Goal: Information Seeking & Learning: Learn about a topic

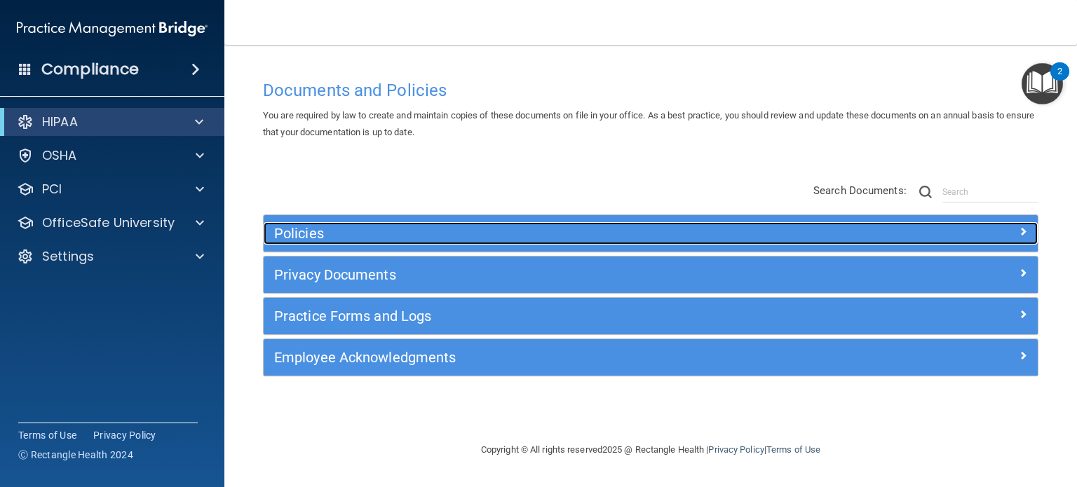
click at [912, 229] on div at bounding box center [941, 230] width 194 height 17
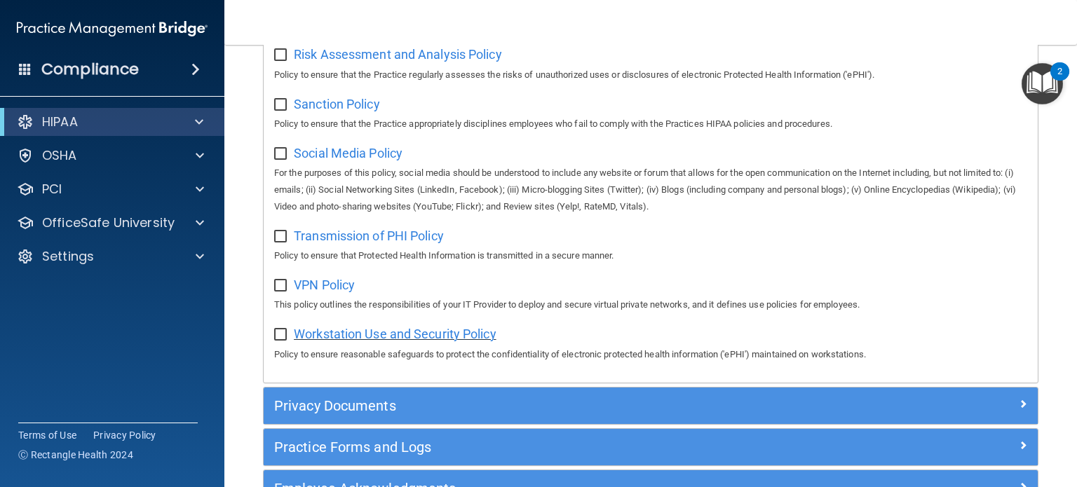
scroll to position [1132, 0]
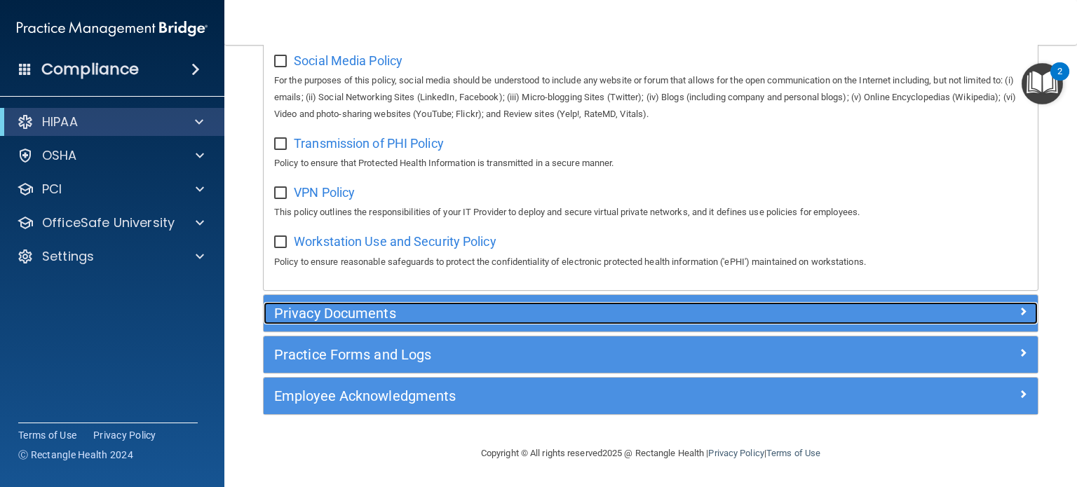
click at [366, 311] on h5 "Privacy Documents" at bounding box center [554, 313] width 560 height 15
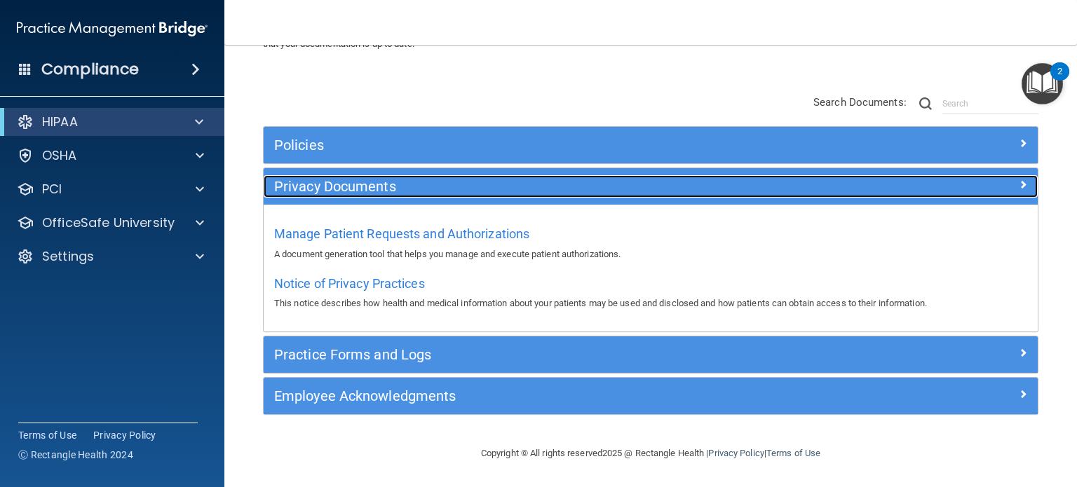
scroll to position [87, 0]
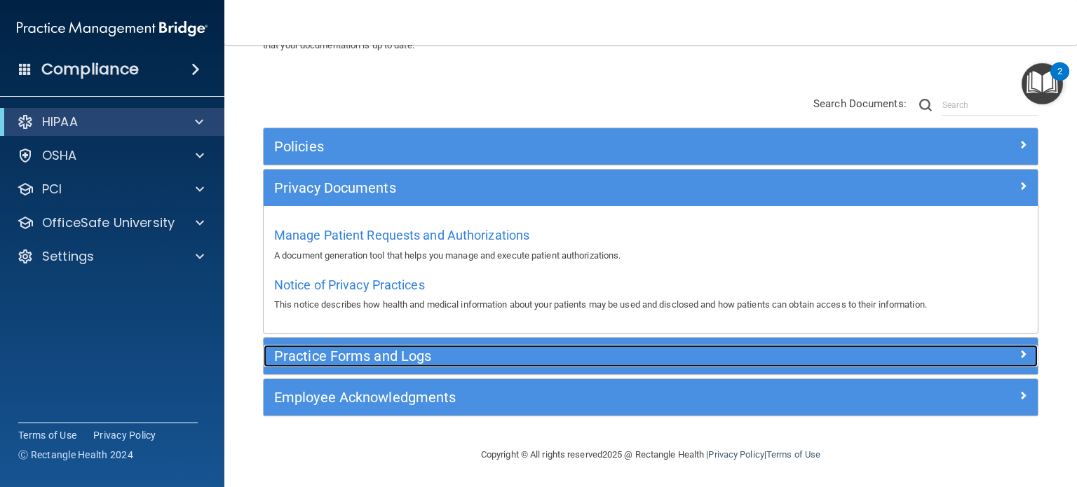
click at [364, 355] on h5 "Practice Forms and Logs" at bounding box center [554, 355] width 560 height 15
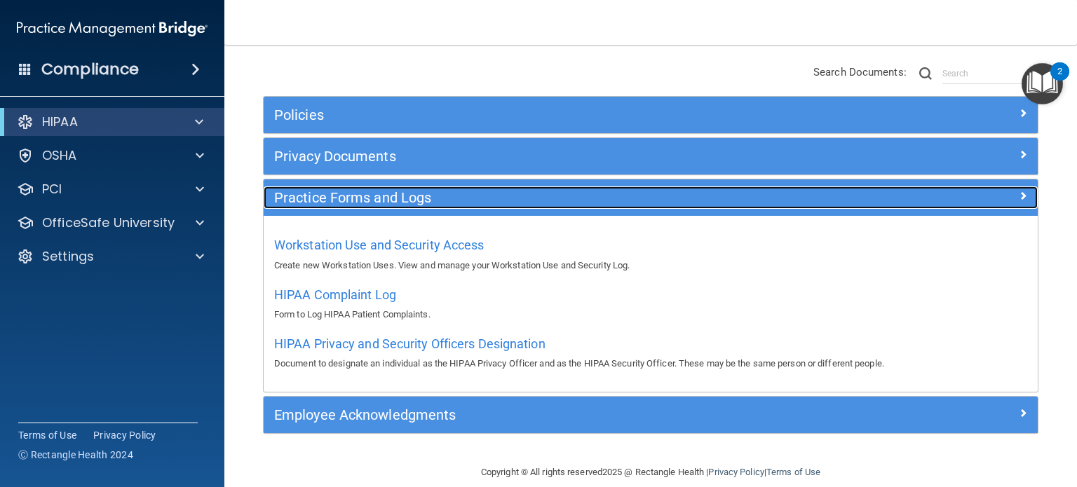
scroll to position [136, 0]
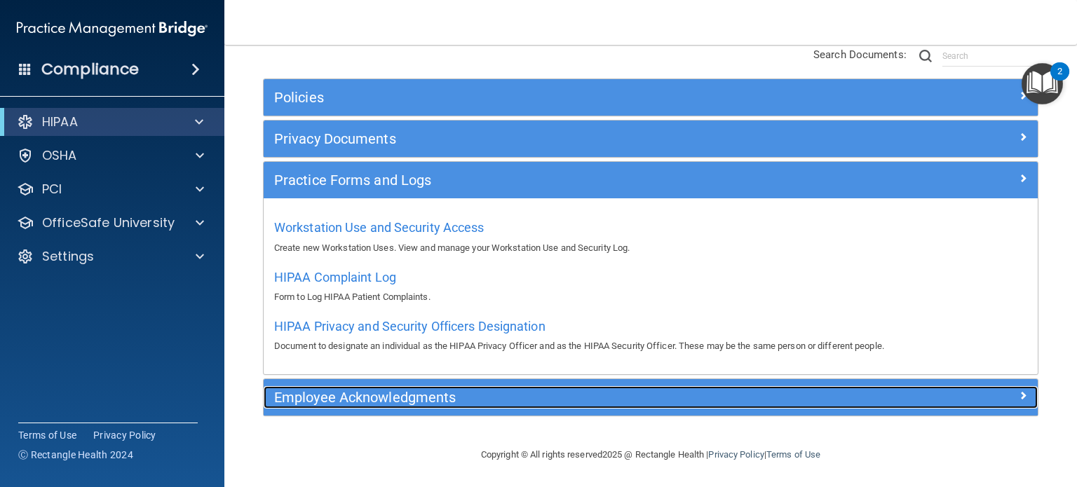
click at [433, 400] on h5 "Employee Acknowledgments" at bounding box center [554, 397] width 560 height 15
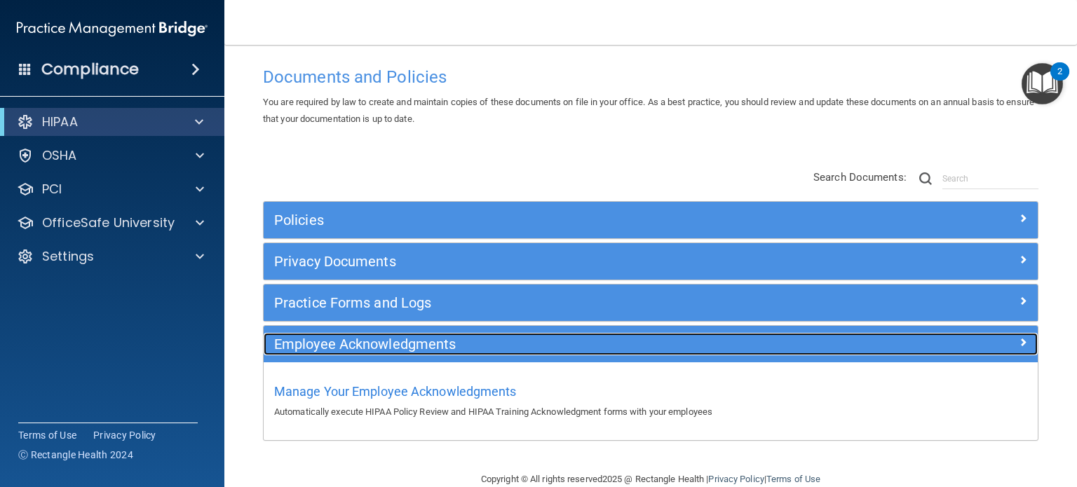
scroll to position [0, 0]
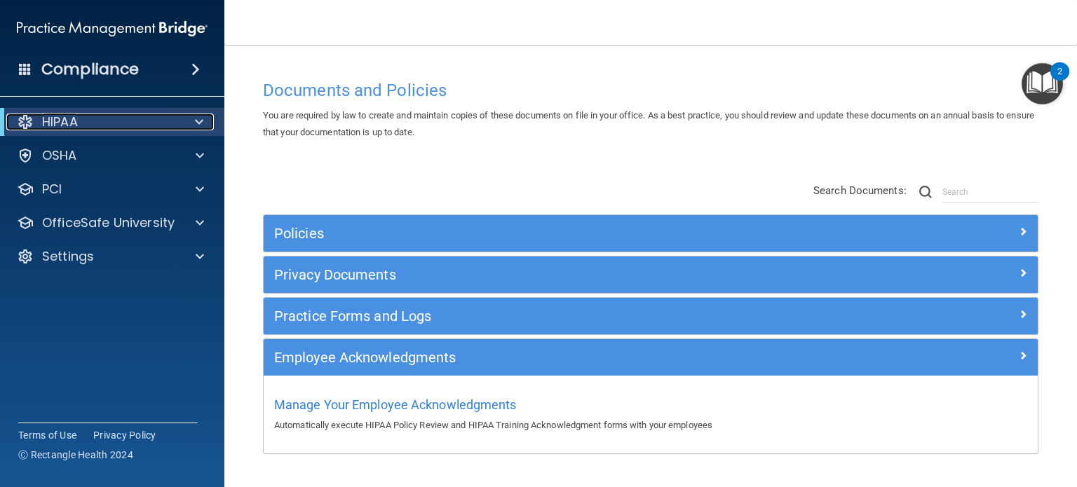
click at [201, 123] on span at bounding box center [199, 122] width 8 height 17
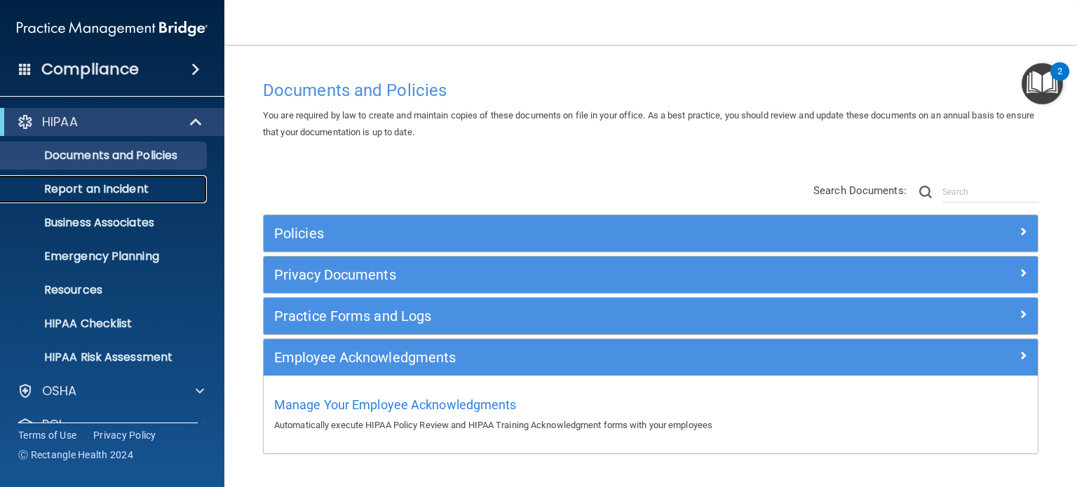
click at [137, 188] on p "Report an Incident" at bounding box center [104, 189] width 191 height 14
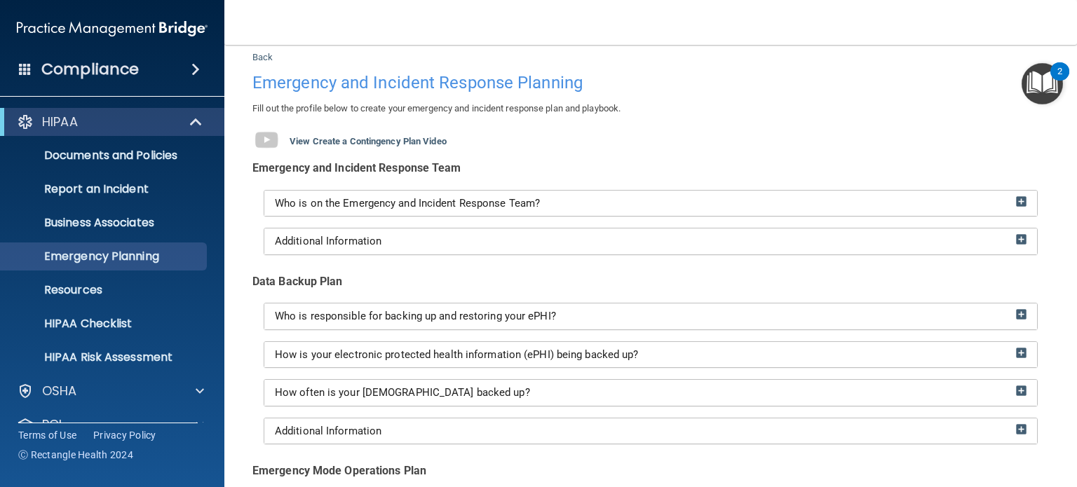
scroll to position [70, 0]
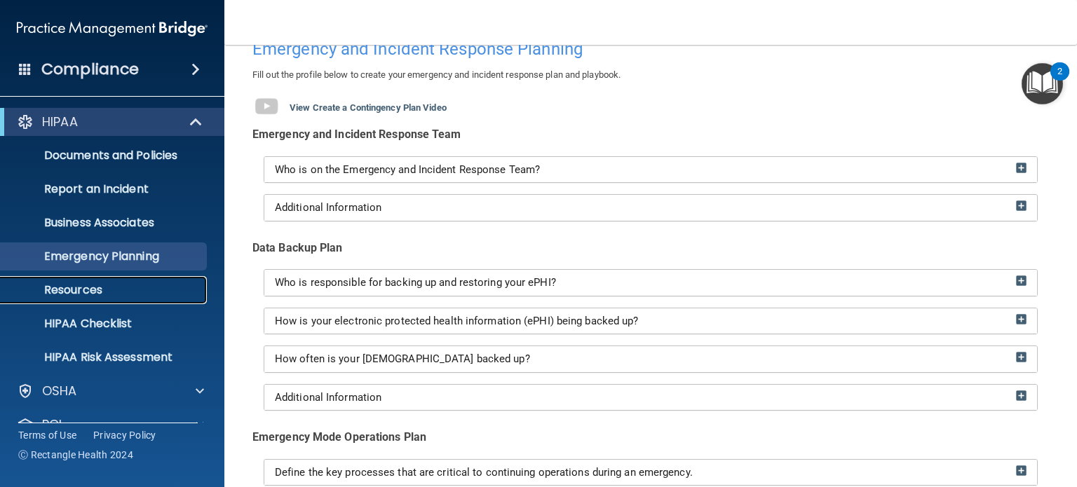
click at [59, 289] on p "Resources" at bounding box center [104, 290] width 191 height 14
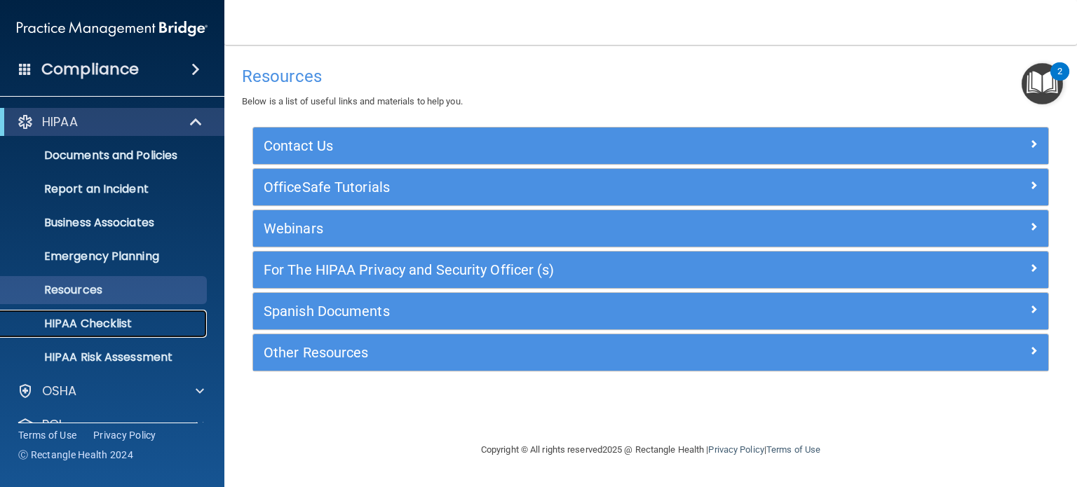
click at [104, 319] on p "HIPAA Checklist" at bounding box center [104, 324] width 191 height 14
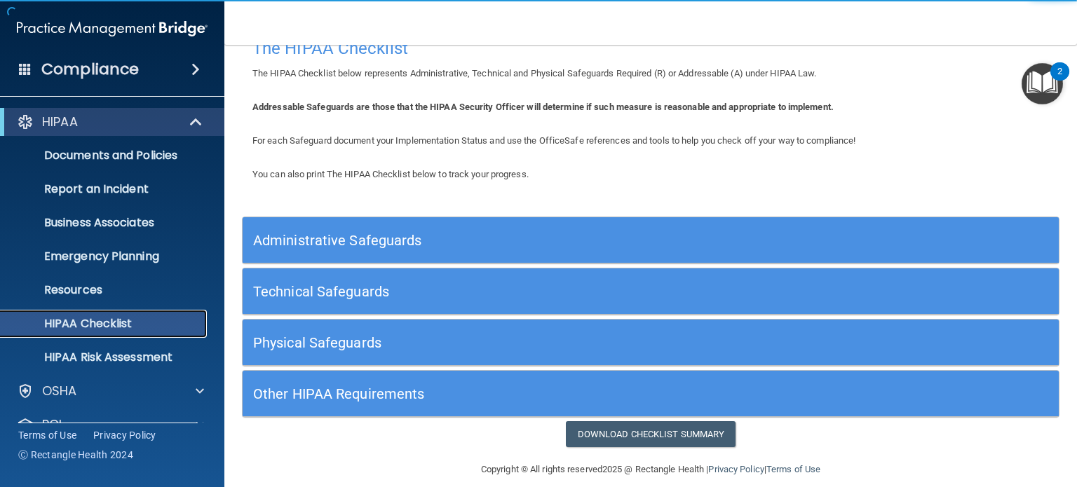
scroll to position [42, 0]
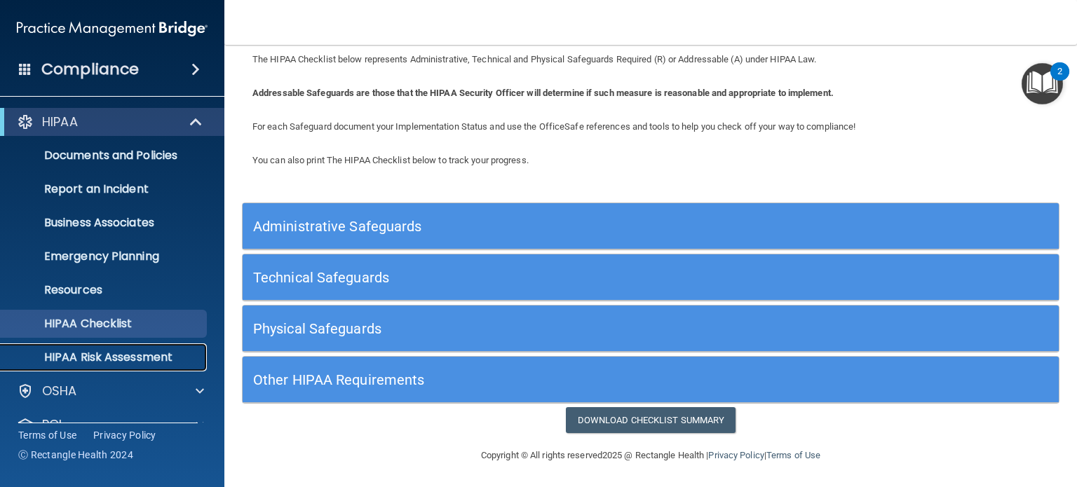
click at [101, 360] on p "HIPAA Risk Assessment" at bounding box center [104, 358] width 191 height 14
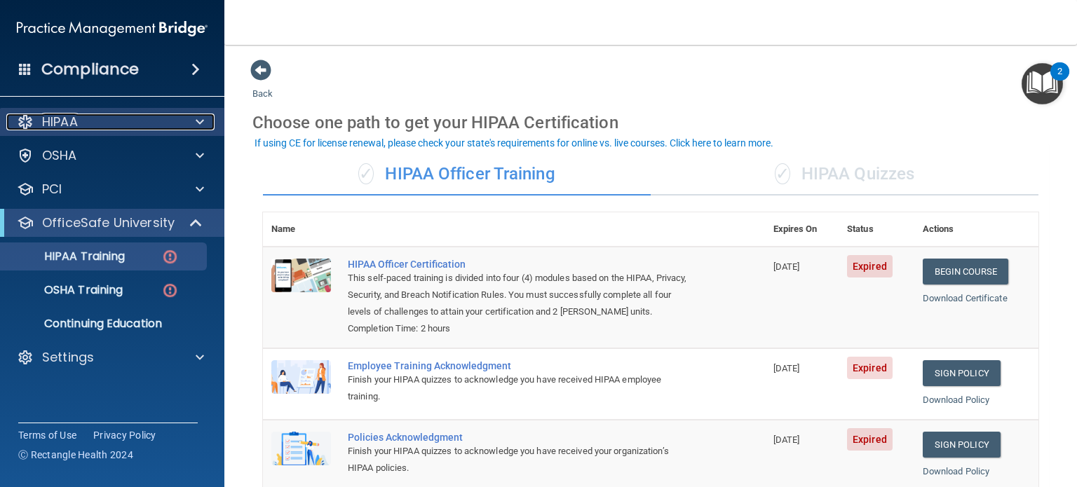
click at [204, 123] on div at bounding box center [197, 122] width 35 height 17
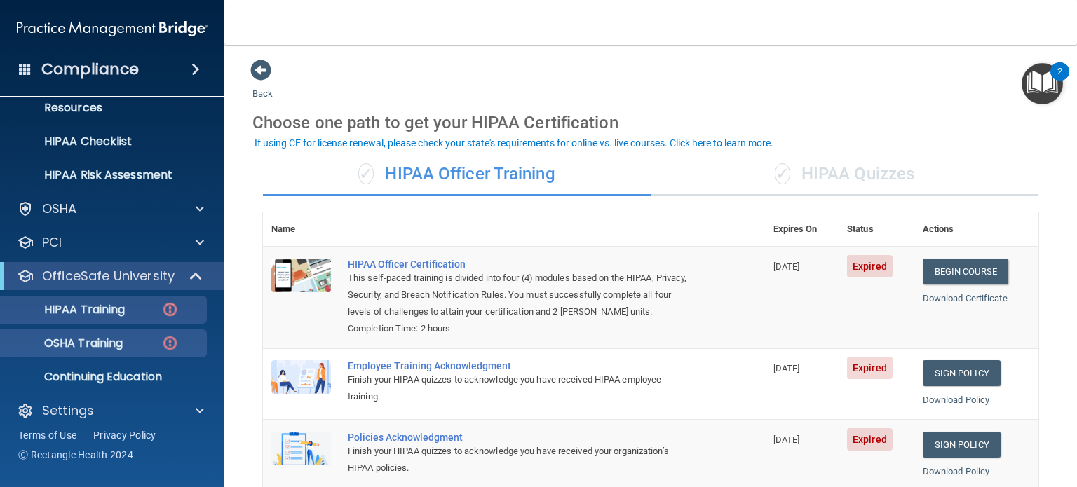
scroll to position [195, 0]
